Goal: Transaction & Acquisition: Obtain resource

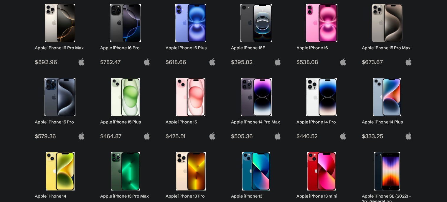
scroll to position [97, 0]
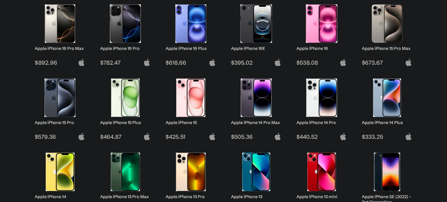
click at [310, 111] on img at bounding box center [322, 97] width 42 height 38
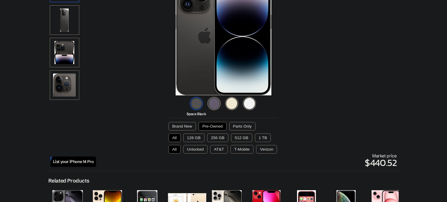
scroll to position [86, 0]
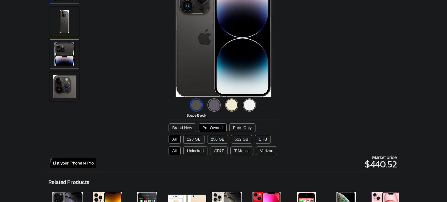
click at [211, 139] on button "256 GB" at bounding box center [217, 139] width 21 height 9
click at [198, 139] on button "128 GB" at bounding box center [193, 139] width 21 height 9
click at [175, 139] on button "All" at bounding box center [175, 139] width 12 height 9
click at [212, 141] on button "256 GB" at bounding box center [217, 139] width 21 height 9
click at [196, 149] on button "Unlocked" at bounding box center [195, 150] width 24 height 9
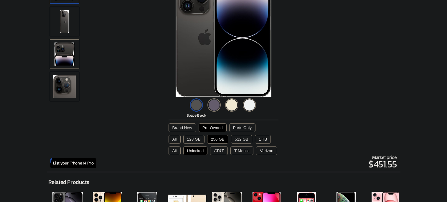
click at [217, 129] on button "Pre-Owned" at bounding box center [213, 127] width 28 height 9
click at [218, 107] on img at bounding box center [214, 104] width 13 height 13
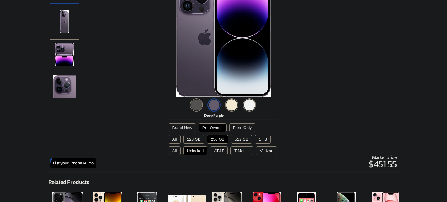
click at [232, 105] on img at bounding box center [231, 104] width 13 height 13
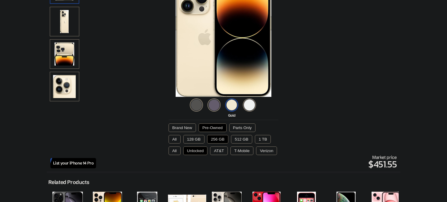
click at [248, 103] on img at bounding box center [249, 104] width 13 height 13
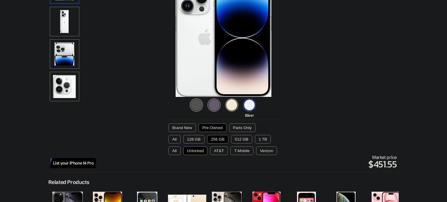
click at [216, 102] on img at bounding box center [214, 104] width 13 height 13
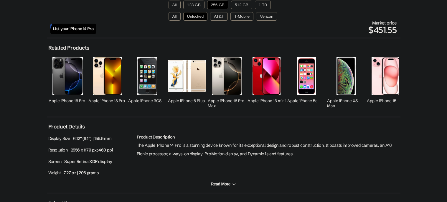
scroll to position [220, 0]
click at [74, 22] on div "List your iPhone 14 Pro Market price $451.55" at bounding box center [223, 28] width 347 height 16
click at [75, 26] on span "List your iPhone 14 Pro" at bounding box center [73, 28] width 41 height 5
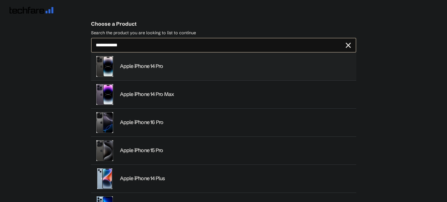
type input "**********"
click at [108, 66] on img at bounding box center [105, 66] width 21 height 21
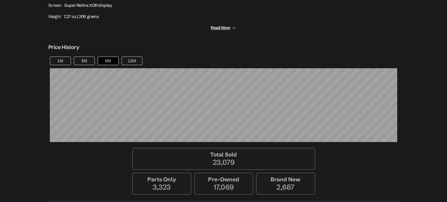
scroll to position [380, 0]
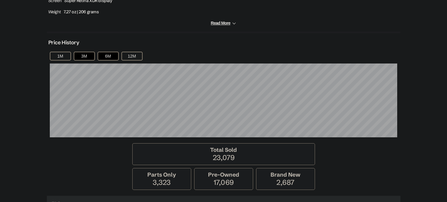
click at [90, 52] on button "3M" at bounding box center [84, 56] width 21 height 9
click at [110, 55] on button "6M" at bounding box center [108, 56] width 21 height 9
click at [126, 55] on button "12M" at bounding box center [132, 56] width 21 height 9
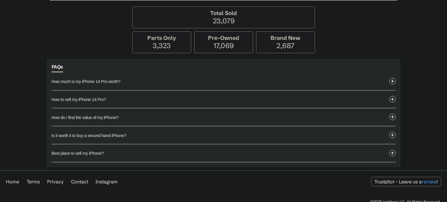
scroll to position [515, 0]
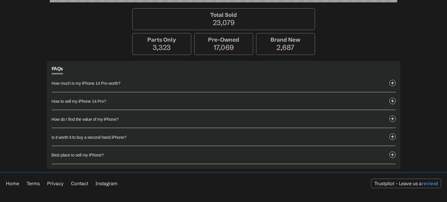
click at [162, 92] on button "How to sell my iPhone 14 Pro?" at bounding box center [224, 100] width 344 height 17
